Goal: Answer question/provide support

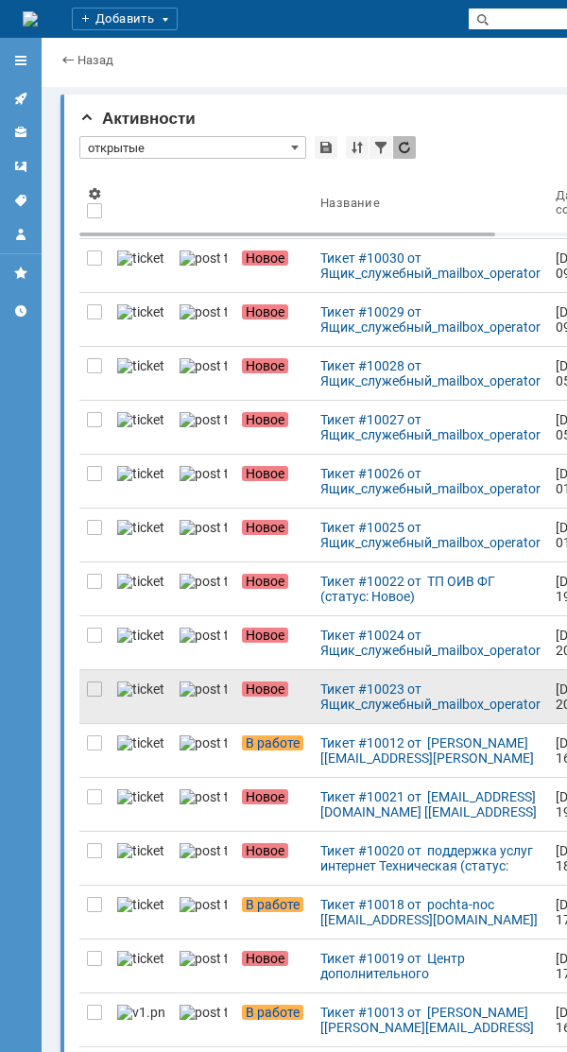
click at [102, 686] on div at bounding box center [94, 696] width 30 height 53
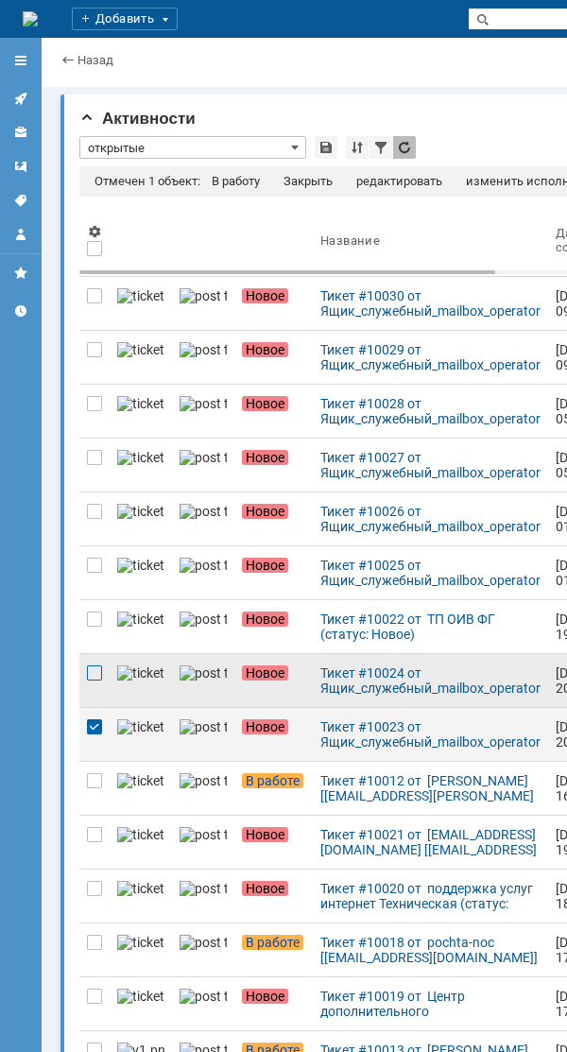
click at [90, 672] on div at bounding box center [94, 673] width 15 height 15
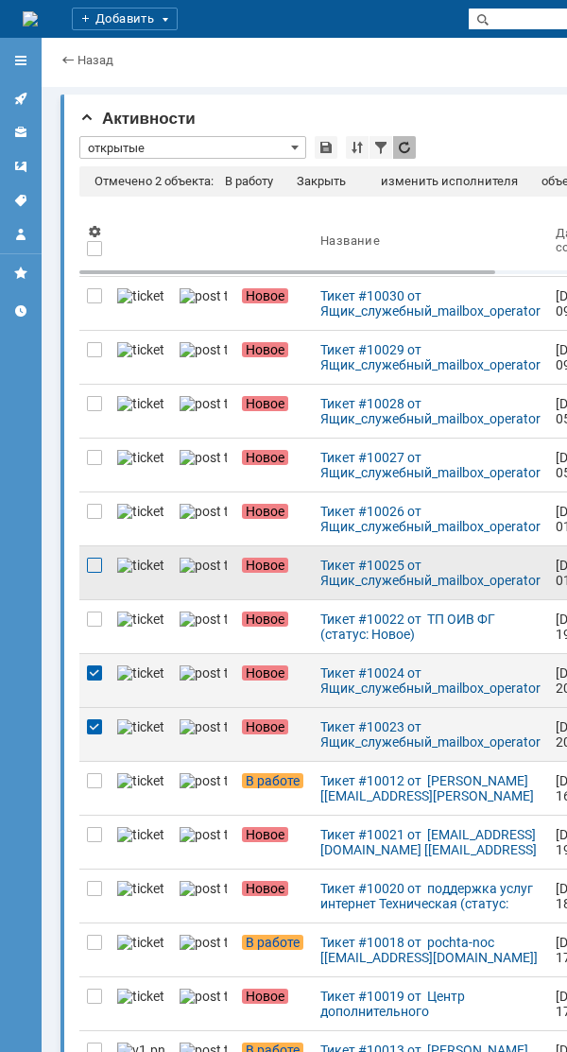
click at [91, 565] on div at bounding box center [94, 565] width 15 height 15
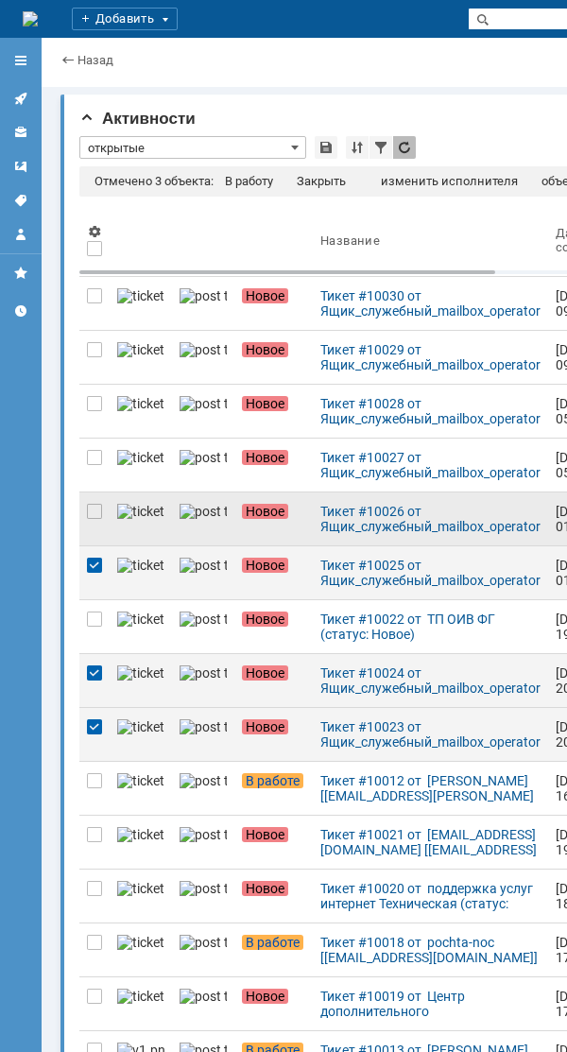
click at [86, 507] on div at bounding box center [94, 519] width 30 height 53
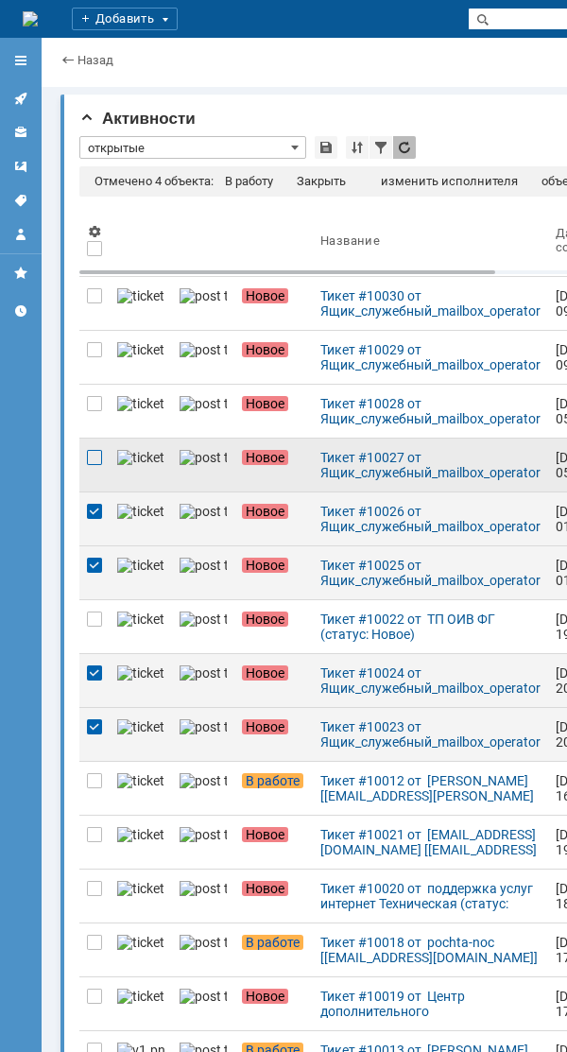
click at [93, 459] on div at bounding box center [94, 457] width 15 height 15
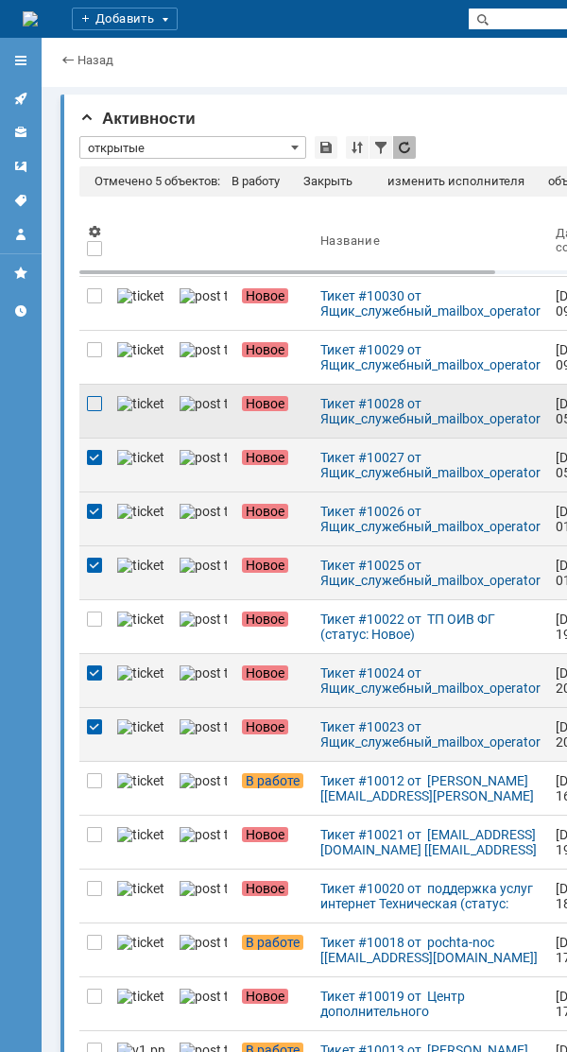
click at [100, 404] on div at bounding box center [94, 403] width 15 height 15
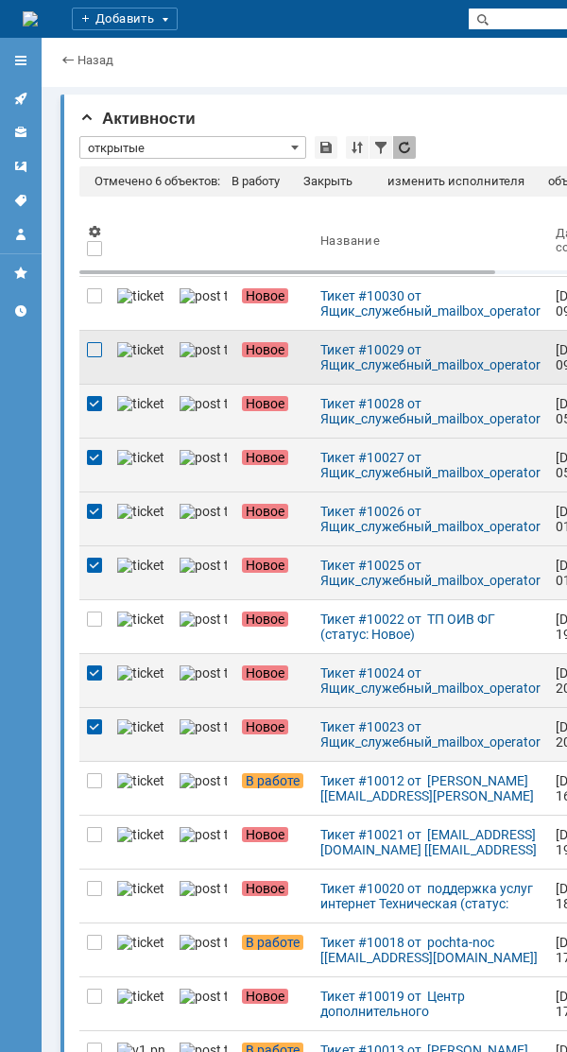
click at [89, 350] on div at bounding box center [94, 349] width 15 height 15
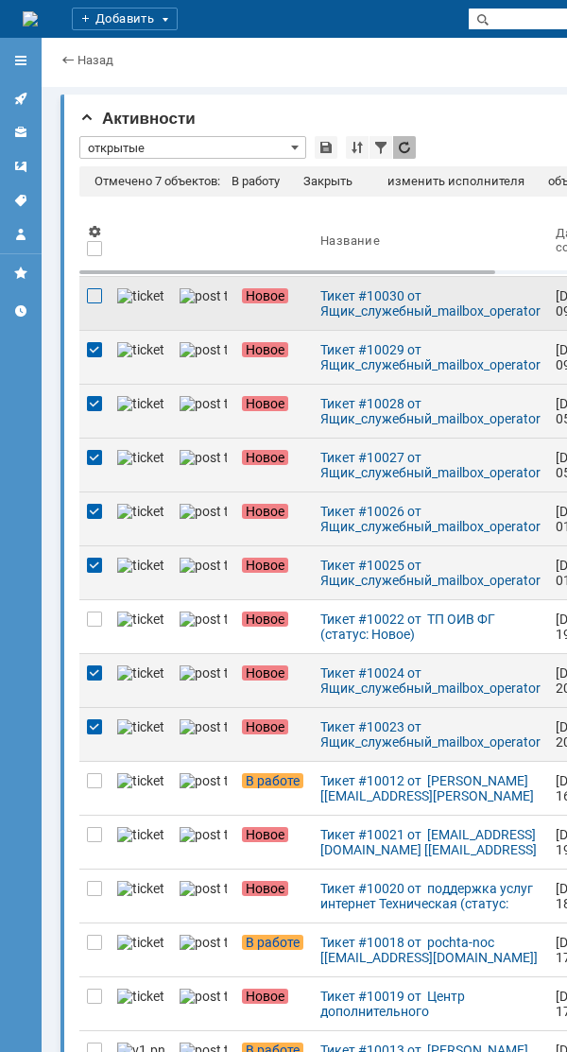
click at [97, 293] on div at bounding box center [94, 295] width 15 height 15
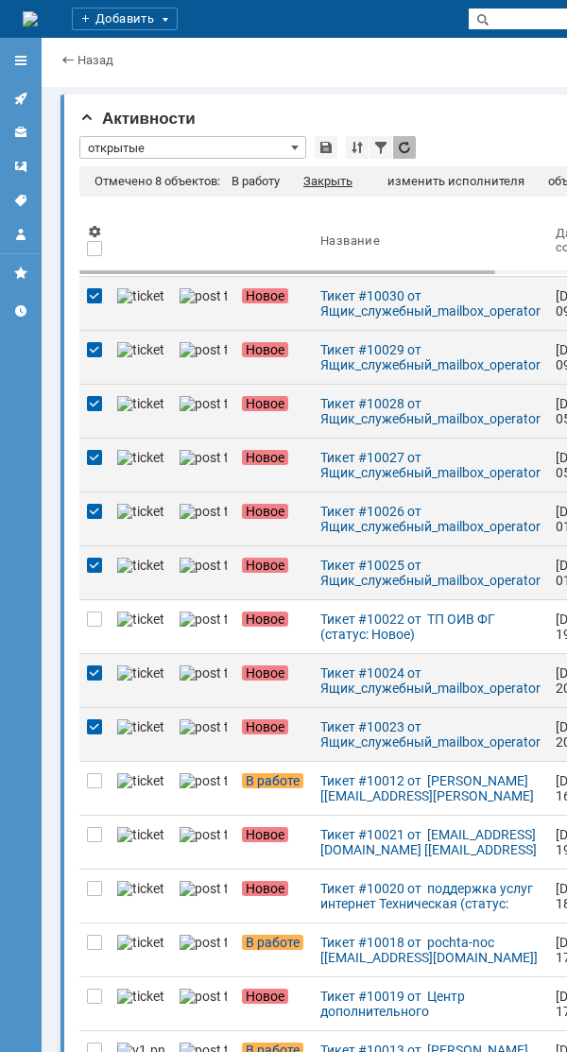
click at [323, 181] on div "Закрыть" at bounding box center [327, 181] width 49 height 15
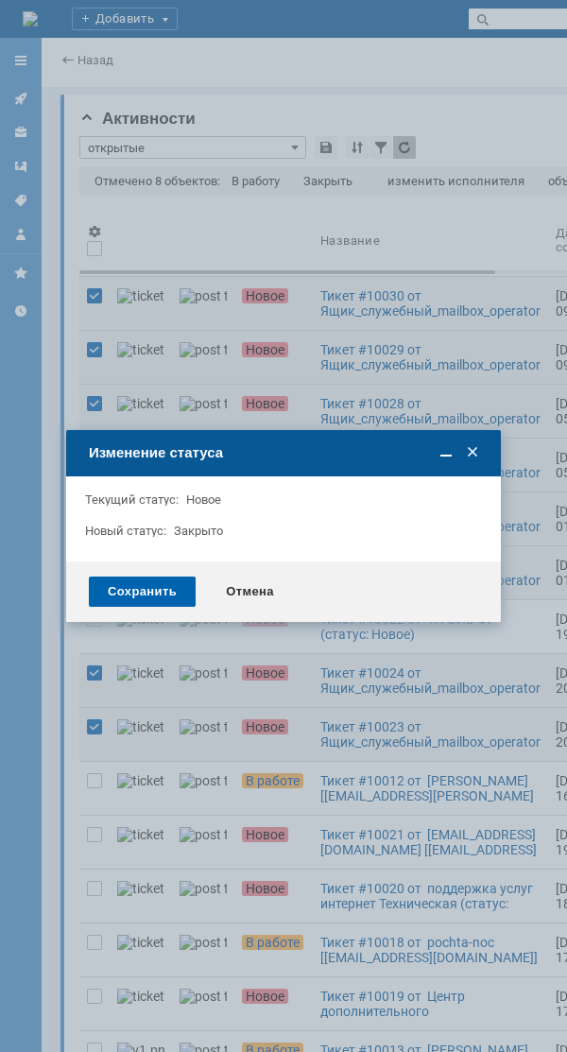
click at [151, 594] on div "Сохранить" at bounding box center [142, 592] width 107 height 30
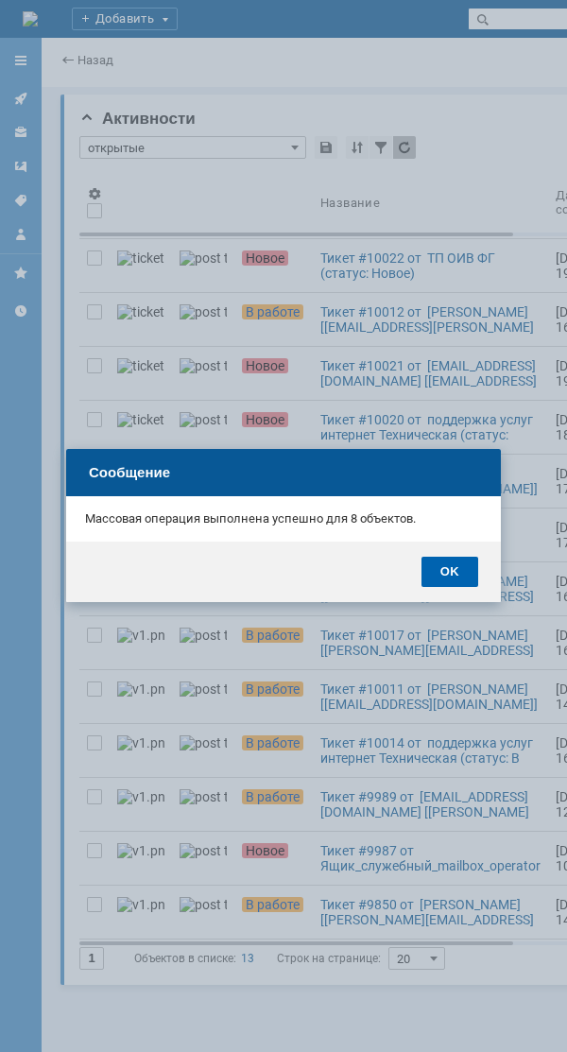
click at [470, 569] on div "OK" at bounding box center [450, 572] width 57 height 30
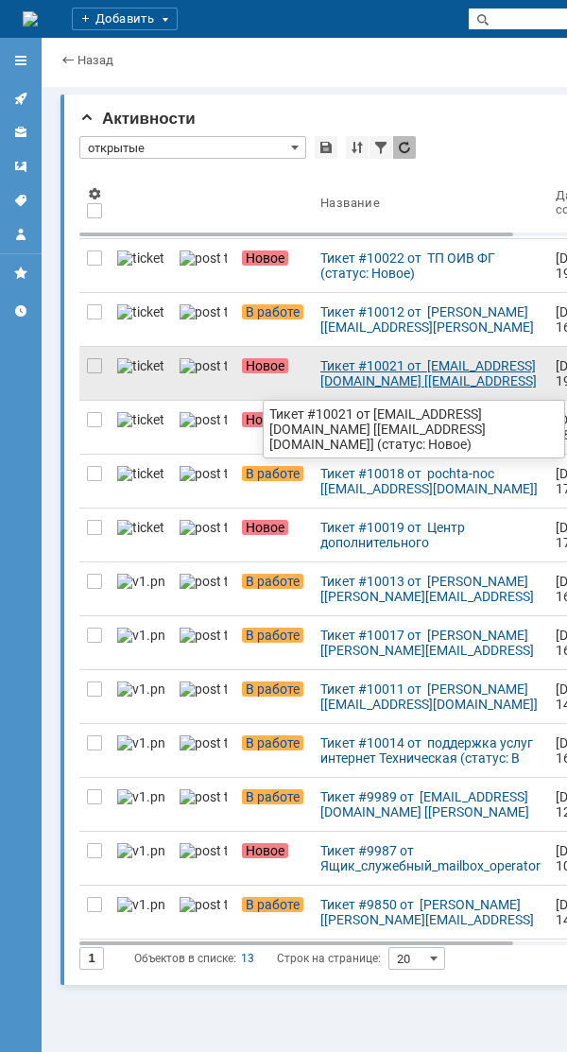
click at [355, 378] on div "Тикет #10021 от [EMAIL_ADDRESS][DOMAIN_NAME] [[EMAIL_ADDRESS][DOMAIN_NAME]] (ст…" at bounding box center [431, 373] width 220 height 30
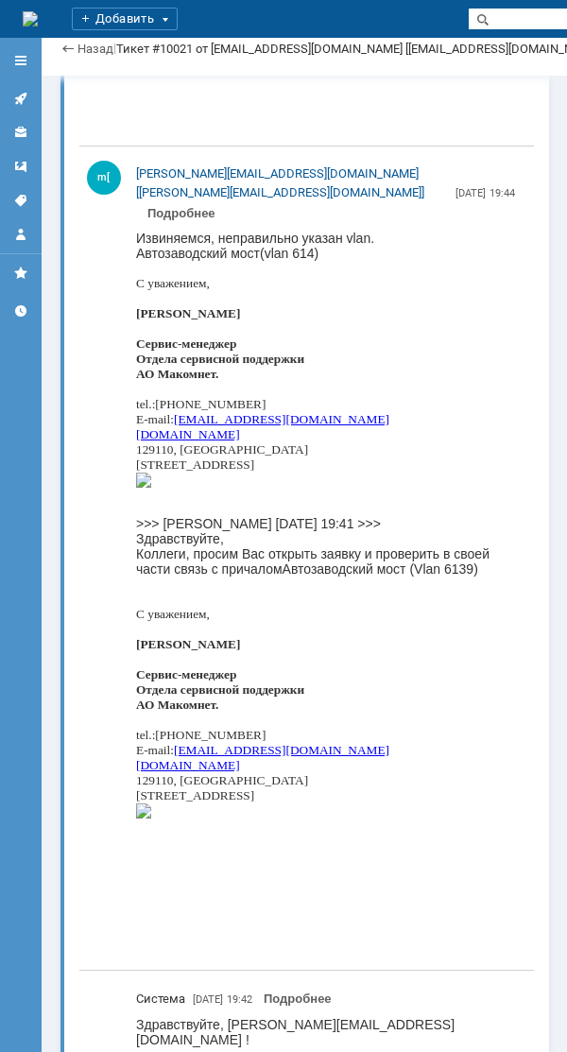
scroll to position [8742, 0]
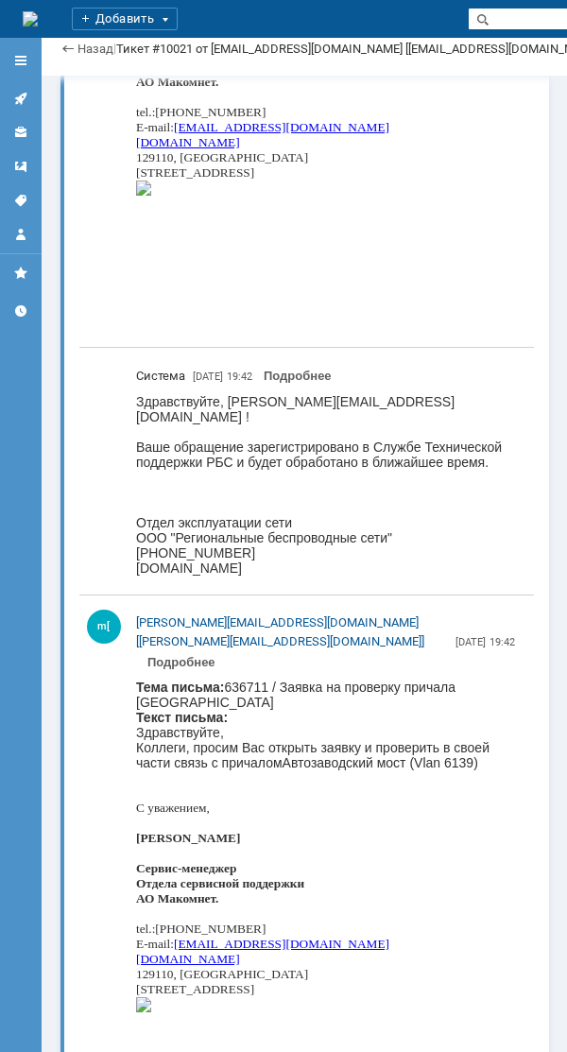
click at [164, 702] on body "Тема письма: 636711 / Заявка на проверку причала Автозаводский мост Текст письм…" at bounding box center [327, 860] width 382 height 361
copy body "Автозаводский"
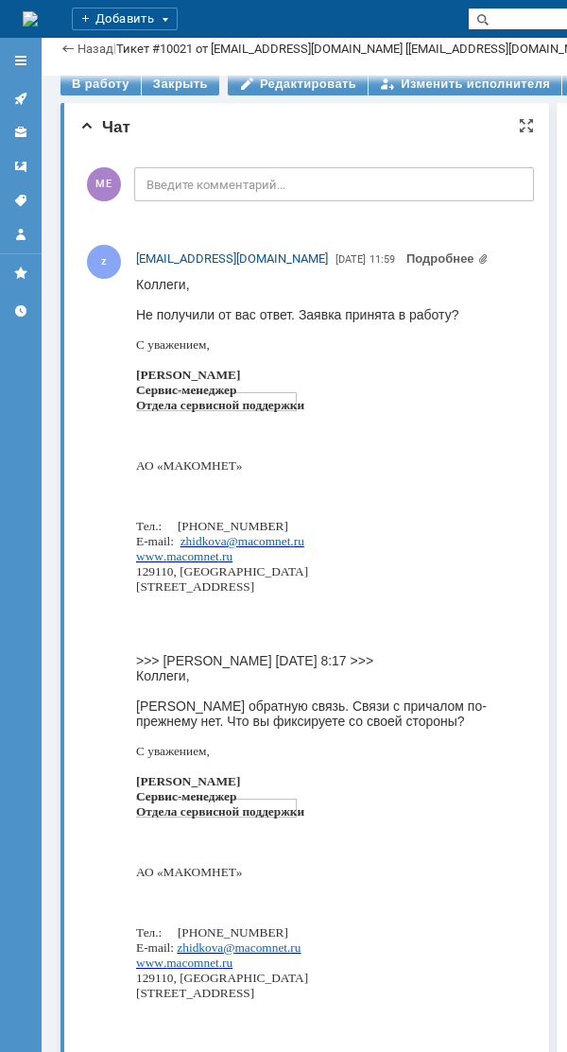
scroll to position [0, 0]
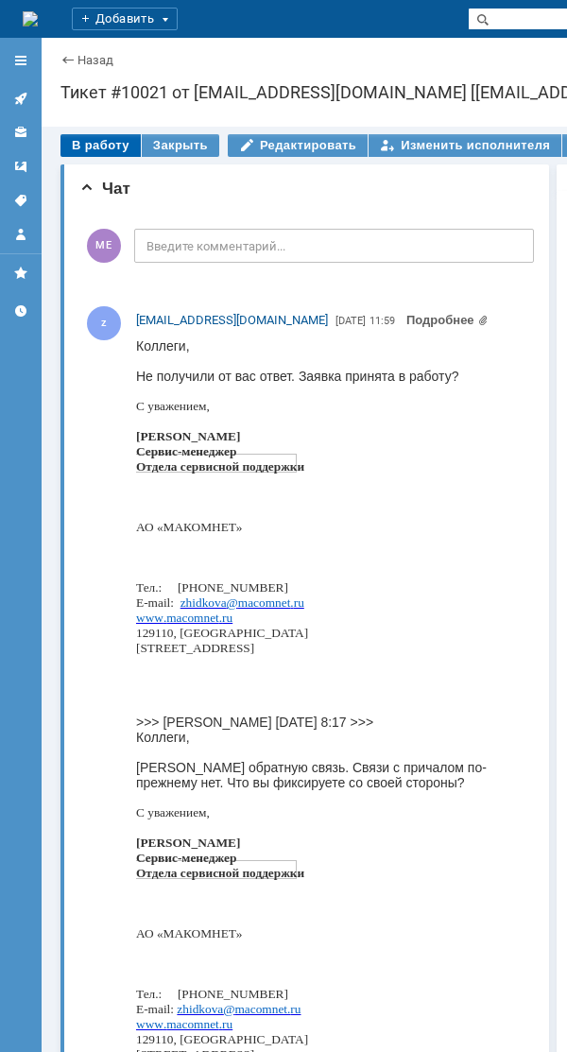
click at [101, 148] on div "В работу" at bounding box center [101, 145] width 80 height 23
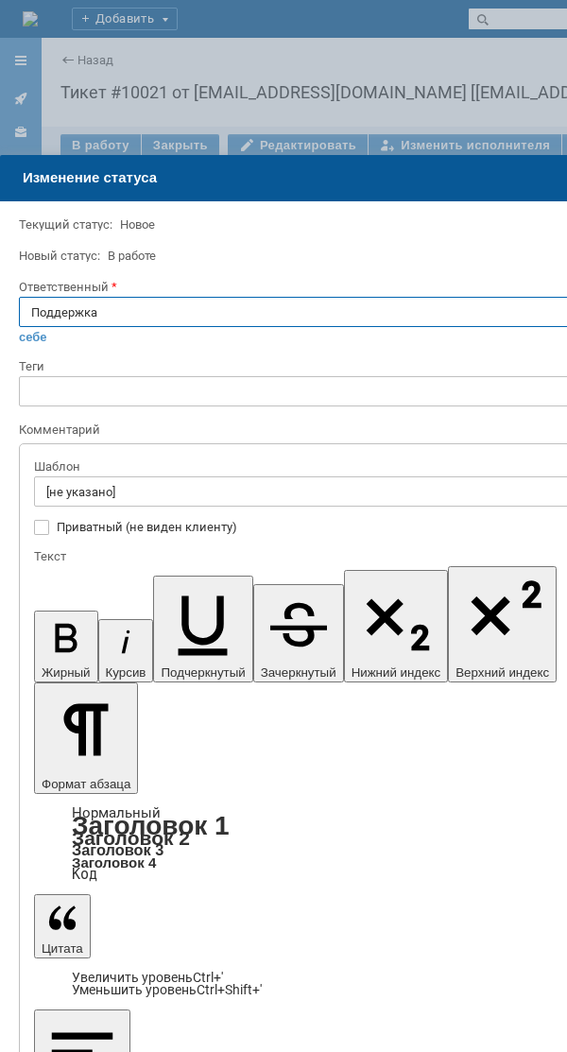
scroll to position [0, 19]
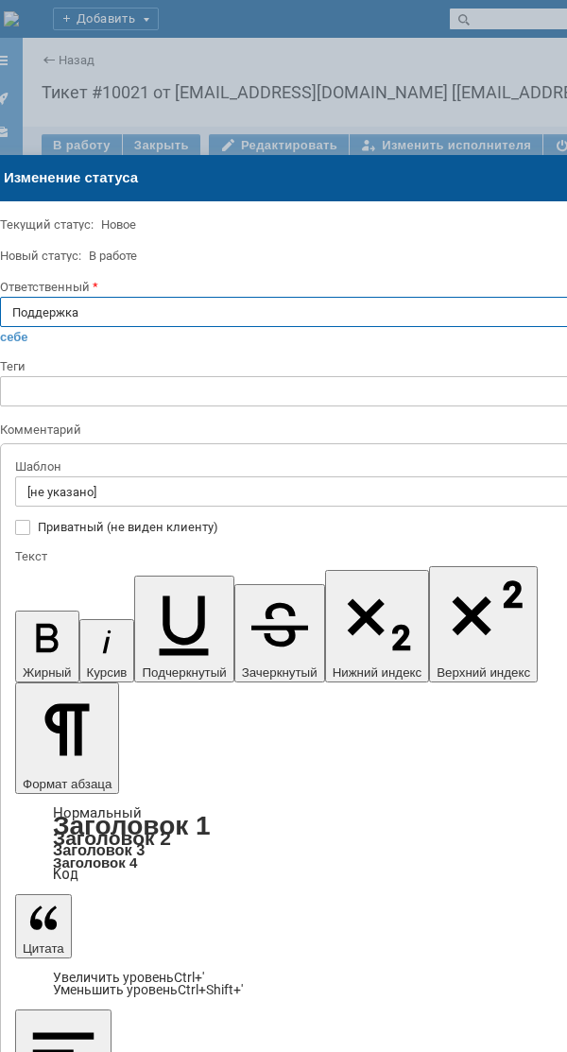
click at [121, 308] on input "Поддержка" at bounding box center [416, 312] width 832 height 30
click at [87, 495] on span "[PERSON_NAME]" at bounding box center [415, 502] width 807 height 15
type input "[PERSON_NAME]"
click at [87, 495] on input "[не указано]" at bounding box center [416, 492] width 802 height 30
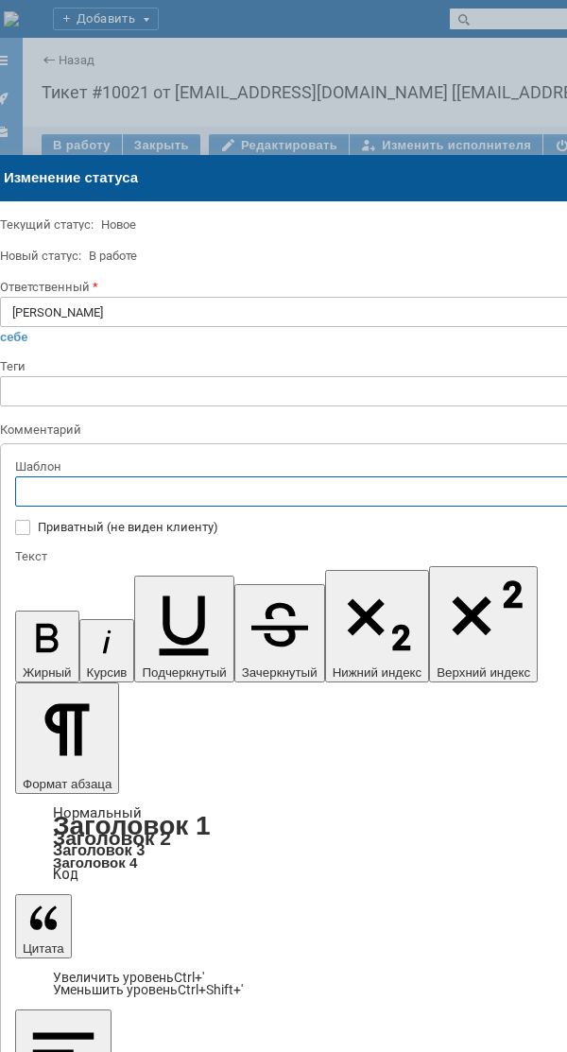
click at [150, 612] on div "[операторы] Недоступно оборудование на клиенте" at bounding box center [416, 620] width 800 height 30
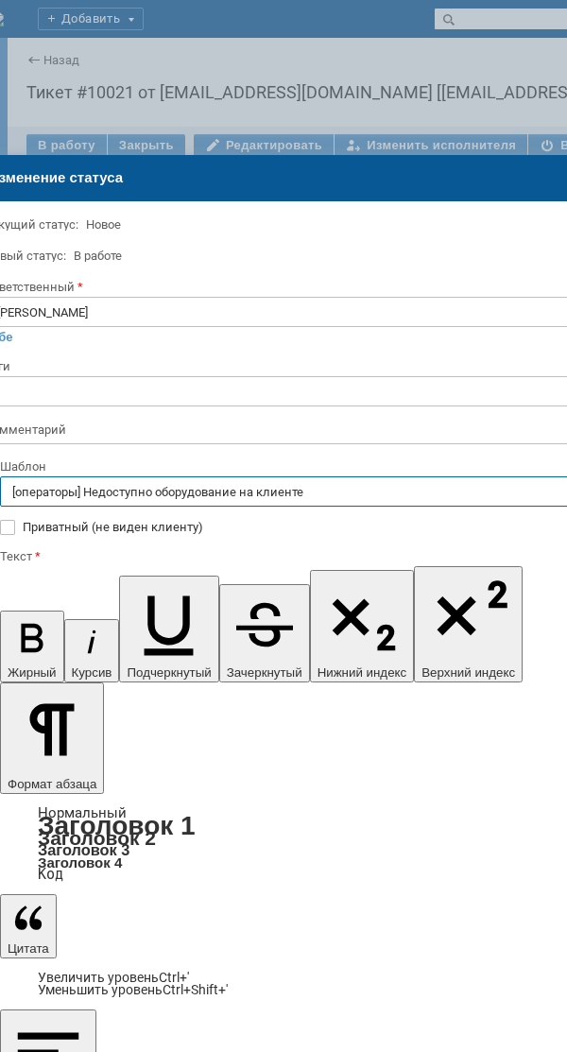
type input "[операторы] Недоступно оборудование на клиенте"
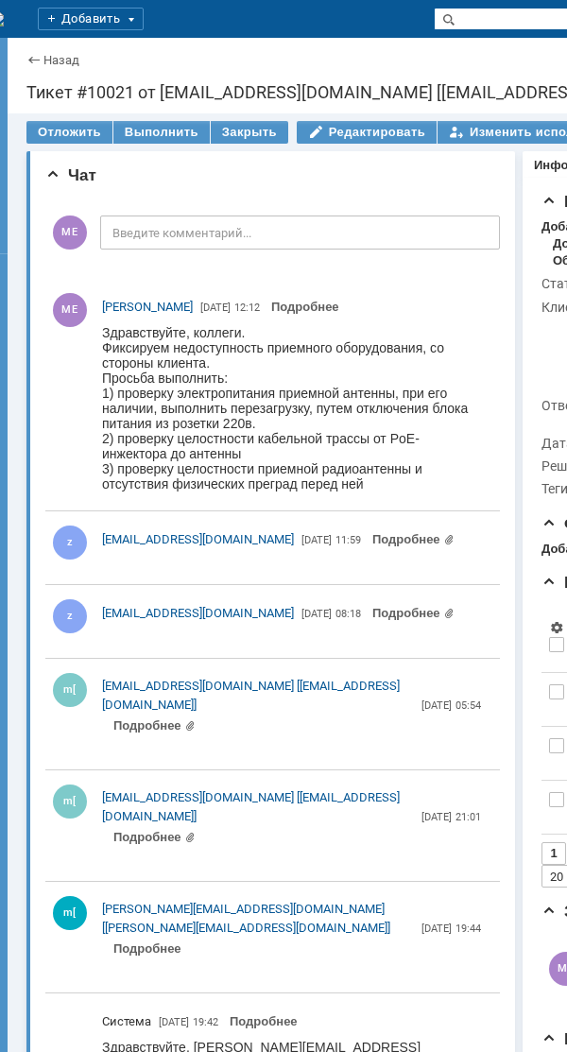
scroll to position [0, 0]
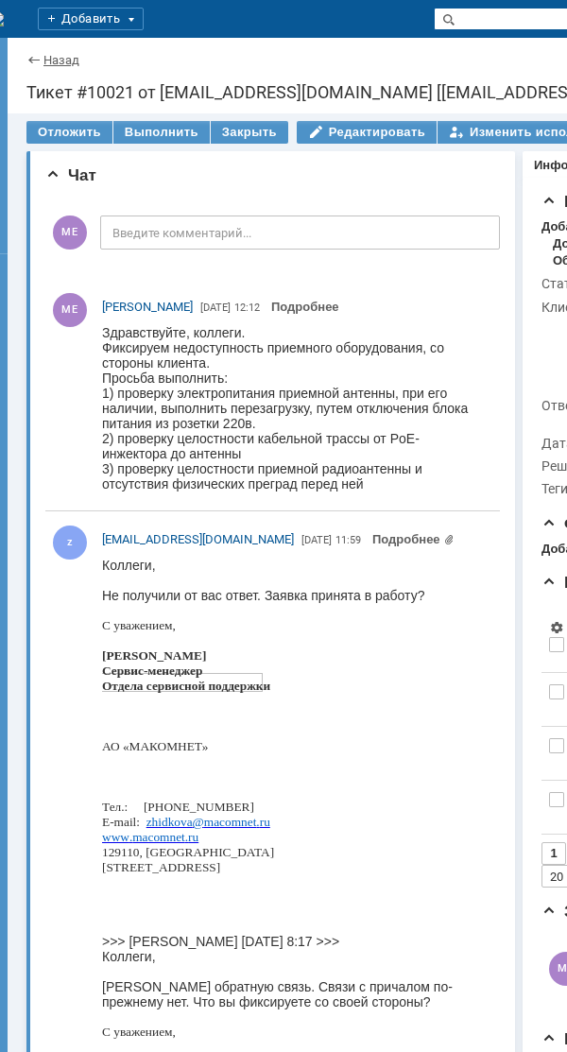
click at [62, 54] on link "Назад" at bounding box center [61, 60] width 36 height 14
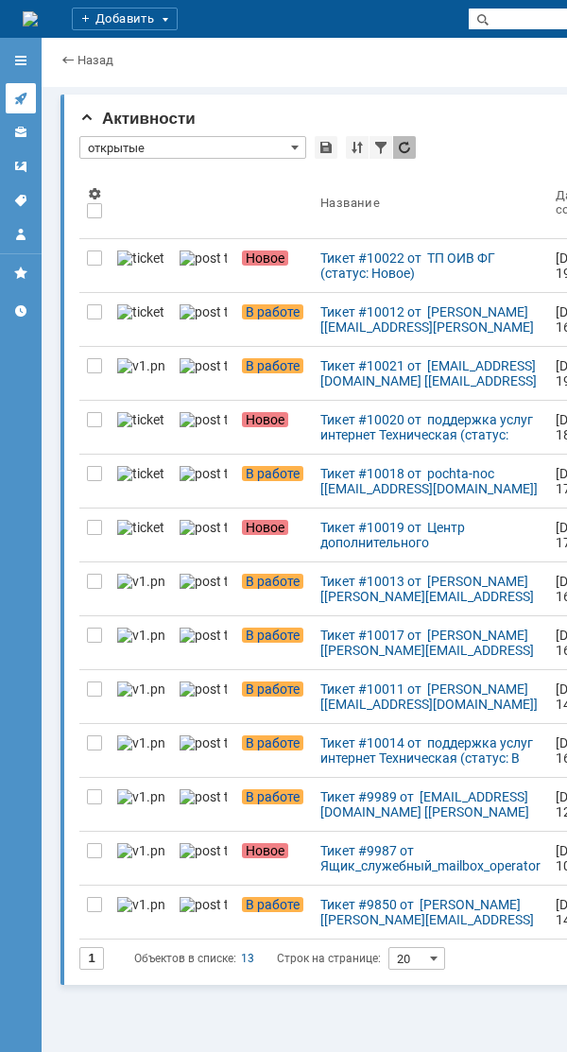
click at [19, 90] on link at bounding box center [21, 98] width 30 height 30
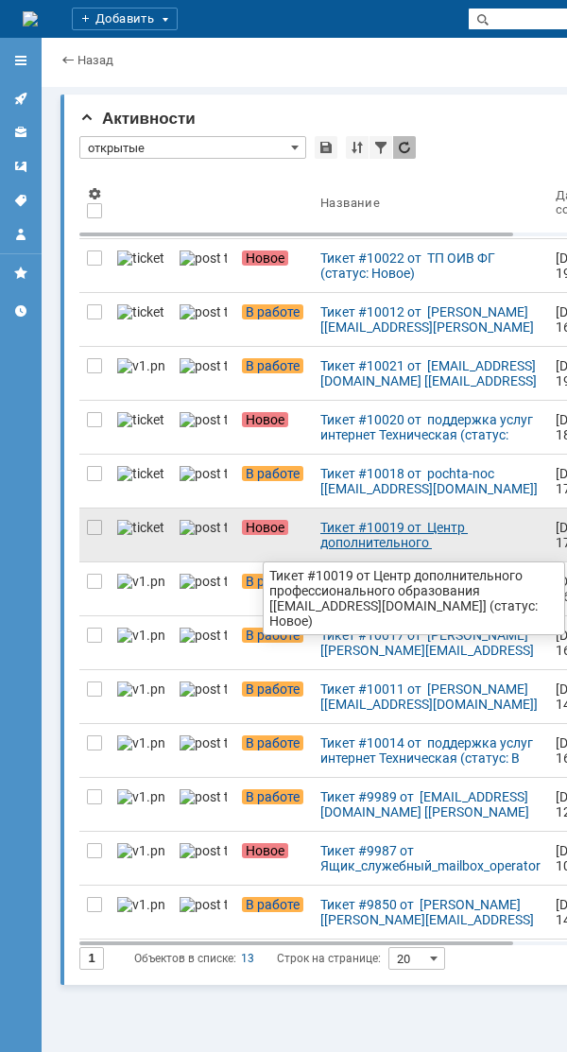
click at [313, 510] on link "Тикет #10019 от Центр дополнительного профессионального образования [[EMAIL_ADD…" at bounding box center [430, 535] width 235 height 53
